Goal: Use online tool/utility: Utilize a website feature to perform a specific function

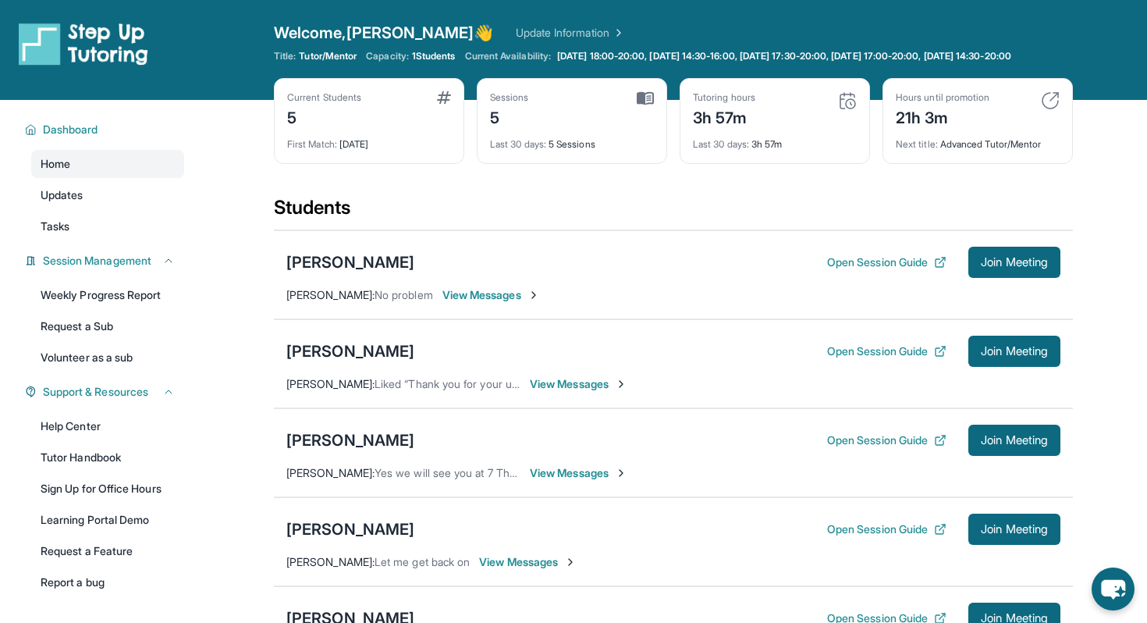
scroll to position [169, 0]
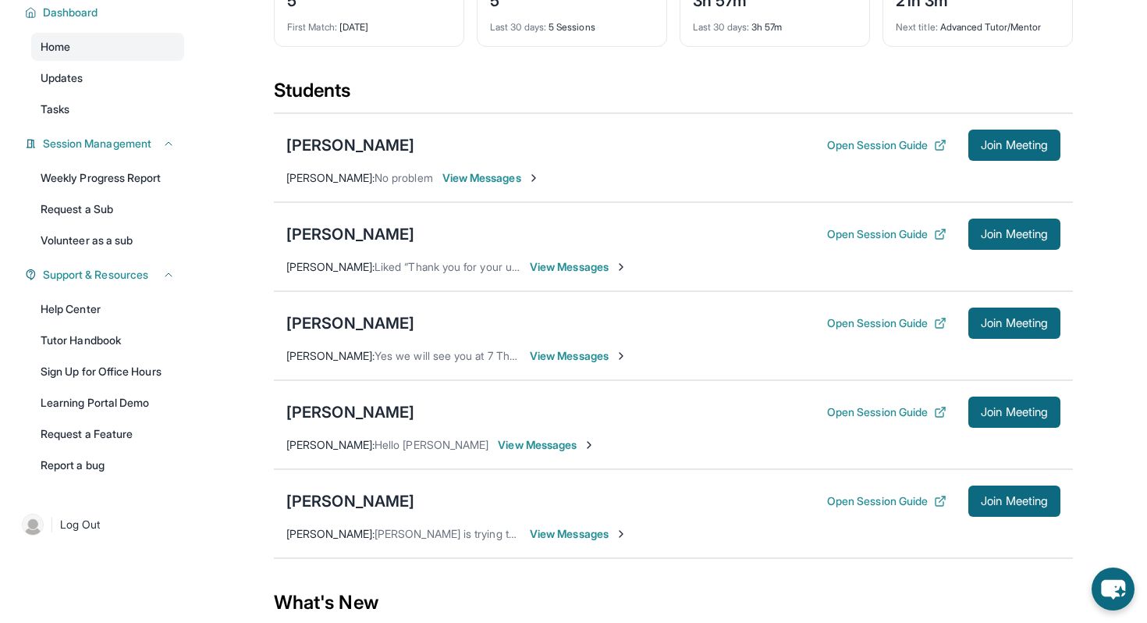
scroll to position [126, 0]
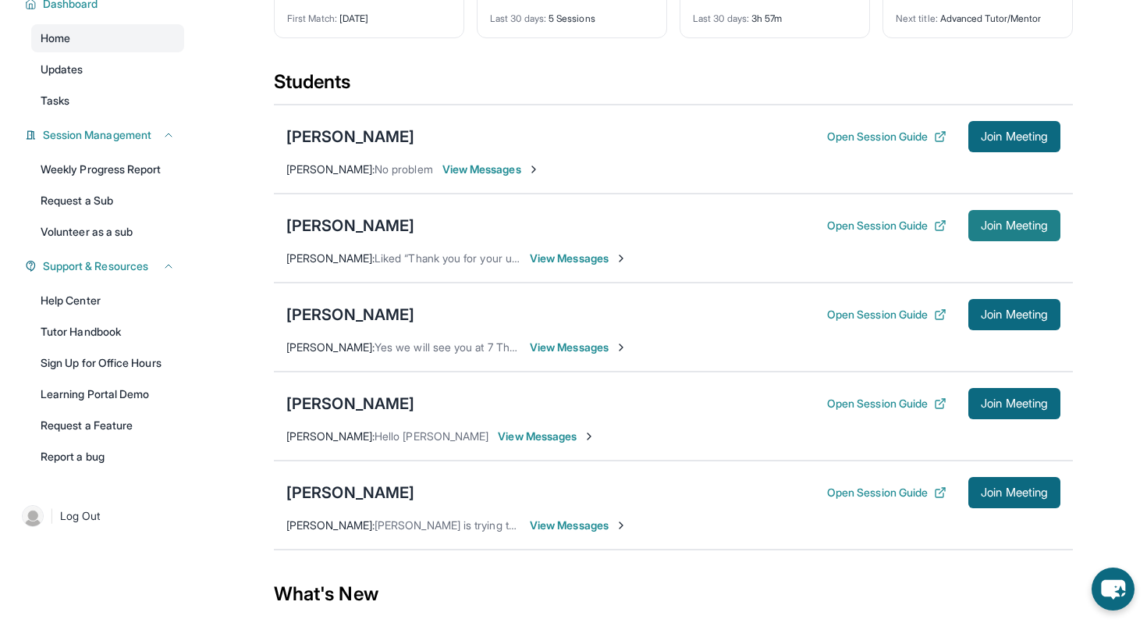
click at [1000, 230] on span "Join Meeting" at bounding box center [1014, 225] width 67 height 9
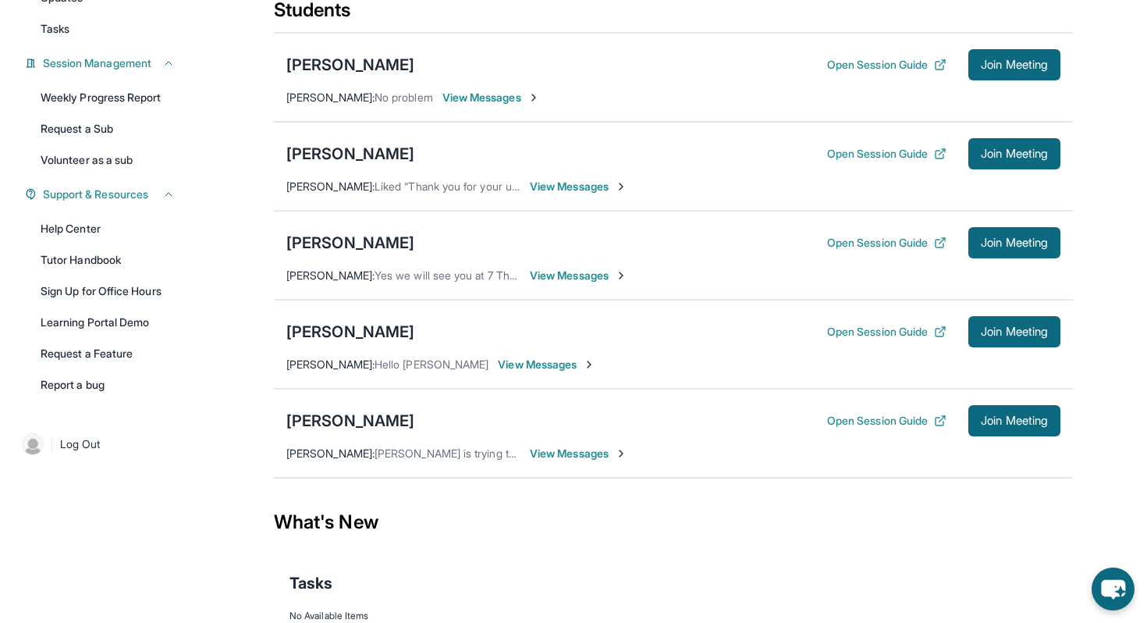
scroll to position [200, 0]
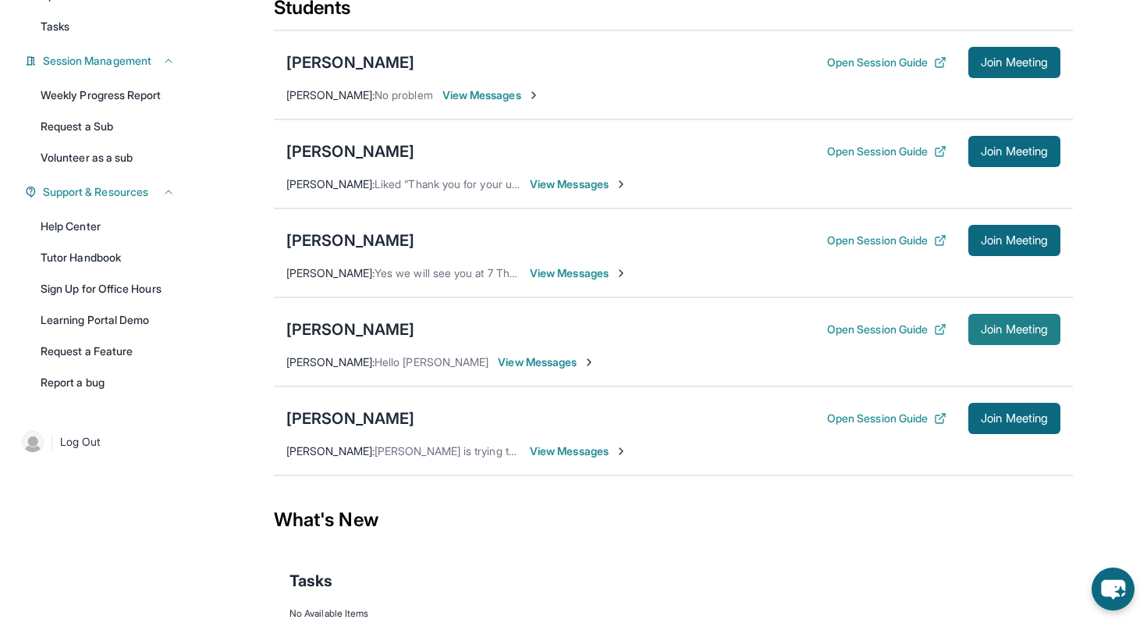
click at [979, 345] on button "Join Meeting" at bounding box center [1014, 329] width 92 height 31
